Goal: Task Accomplishment & Management: Complete application form

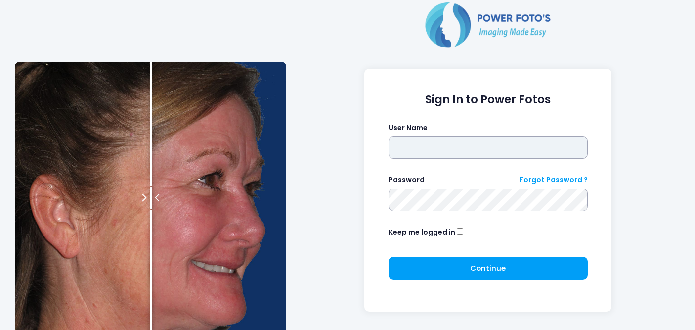
click at [419, 148] on input "text" at bounding box center [487, 147] width 199 height 23
type input "*****"
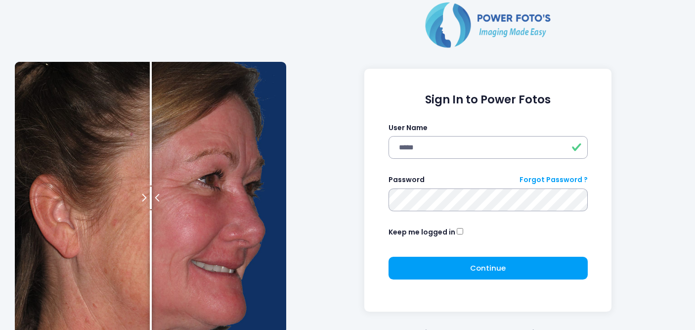
click button "submit" at bounding box center [0, 0] width 0 height 0
